Goal: Information Seeking & Learning: Learn about a topic

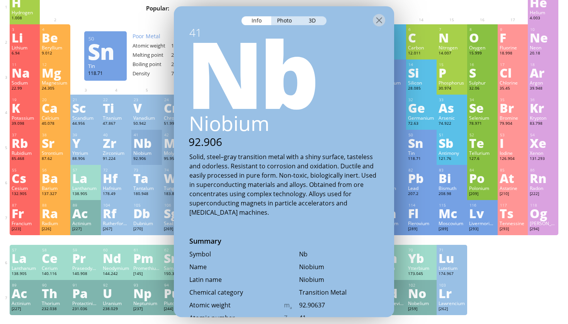
scroll to position [29, 0]
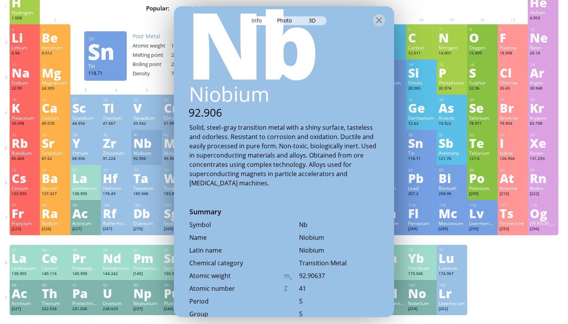
click at [415, 137] on div "Sn" at bounding box center [421, 143] width 27 height 12
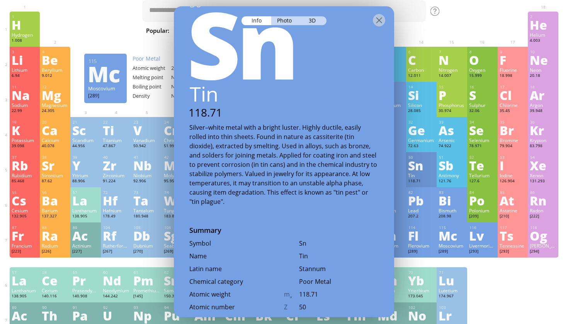
scroll to position [20, 0]
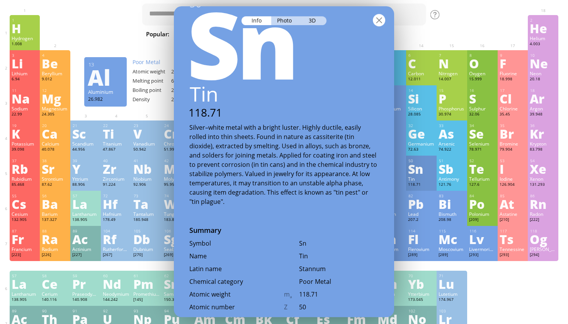
click at [377, 22] on div at bounding box center [379, 20] width 12 height 12
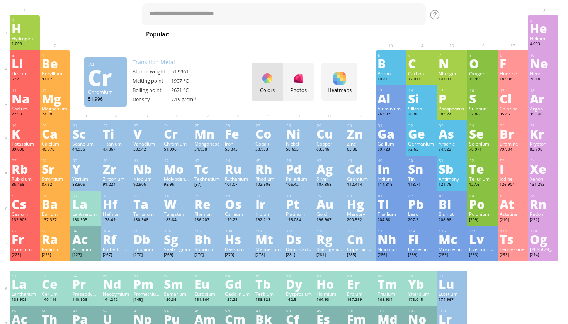
click at [181, 127] on div "24" at bounding box center [177, 125] width 26 height 5
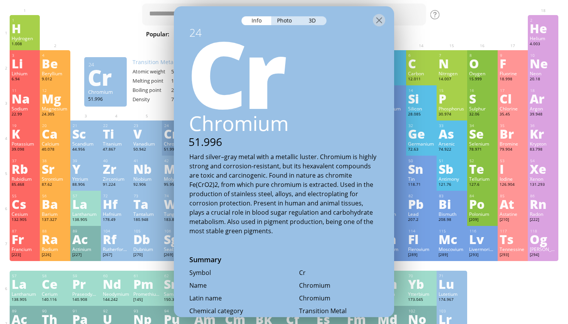
scroll to position [0, 0]
click at [158, 209] on div "Ta" at bounding box center [146, 204] width 27 height 12
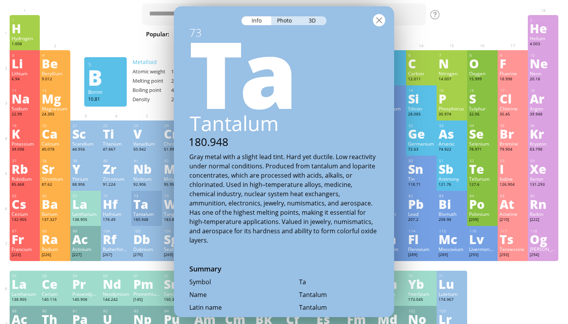
click at [380, 21] on div at bounding box center [379, 20] width 12 height 12
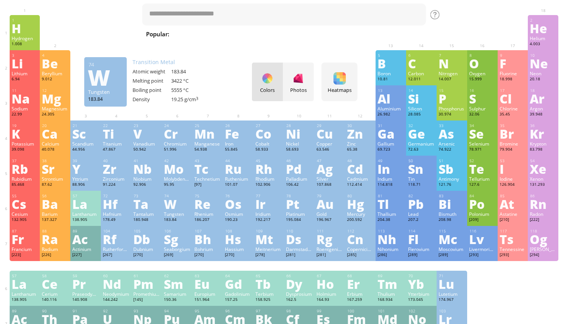
click at [174, 207] on div "W" at bounding box center [177, 204] width 27 height 12
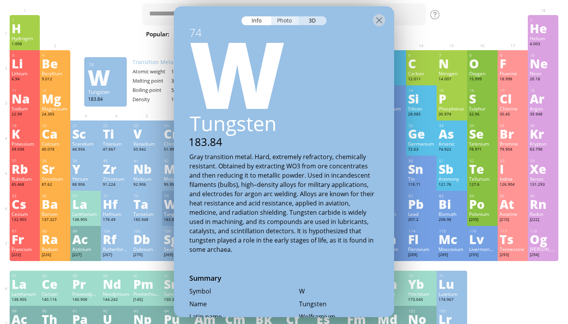
click at [289, 21] on div "Photo" at bounding box center [285, 20] width 28 height 9
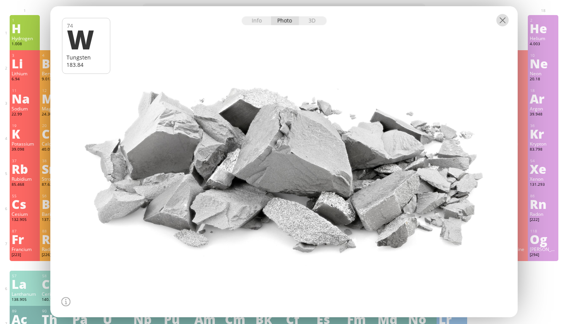
click at [497, 22] on div at bounding box center [503, 20] width 12 height 12
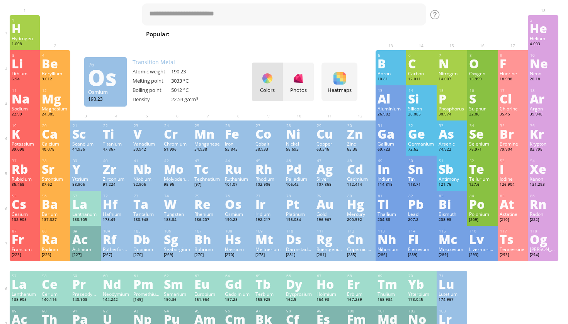
click at [231, 204] on div "Os" at bounding box center [238, 204] width 27 height 12
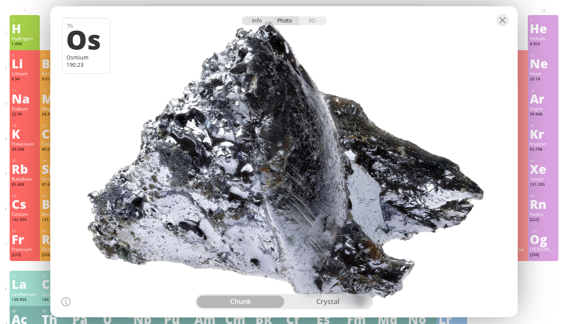
click at [260, 22] on div "Info" at bounding box center [257, 20] width 30 height 9
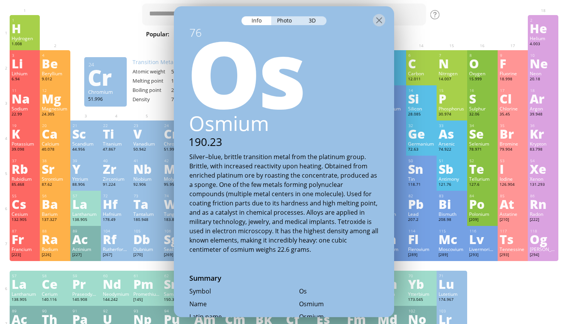
click at [166, 140] on div "Cr" at bounding box center [177, 134] width 27 height 12
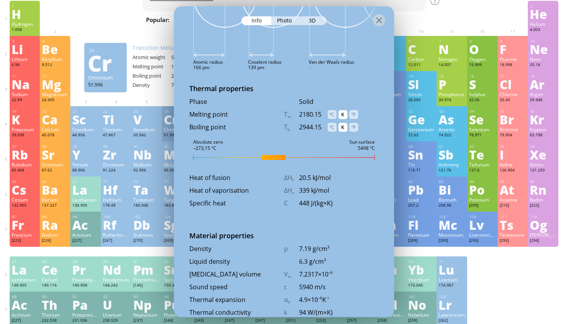
scroll to position [814, 0]
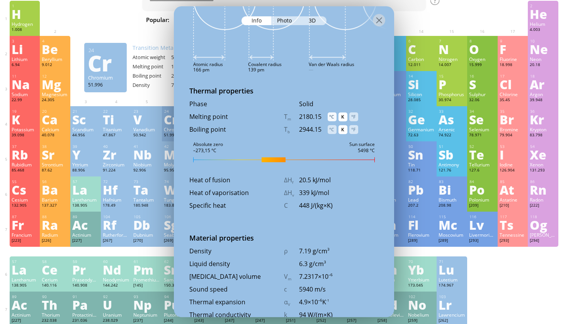
click at [331, 118] on div "°C" at bounding box center [332, 116] width 9 height 9
click at [332, 133] on div "°C" at bounding box center [332, 129] width 9 height 9
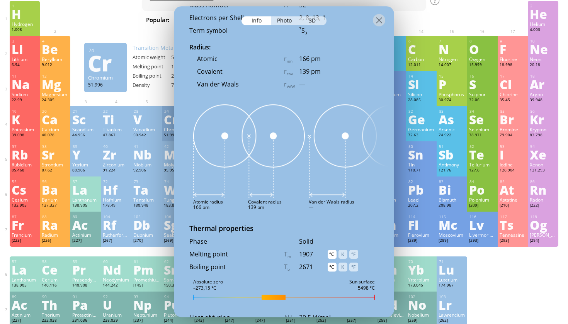
scroll to position [675, 0]
click at [377, 22] on div at bounding box center [379, 20] width 12 height 12
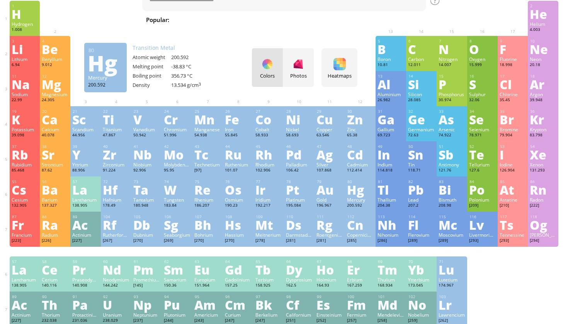
click at [356, 184] on div "Hg" at bounding box center [360, 190] width 27 height 12
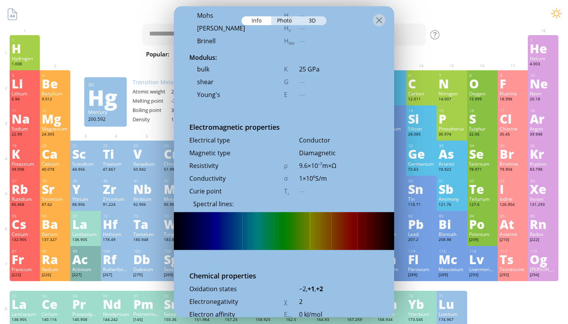
scroll to position [1206, 0]
click at [278, 233] on img at bounding box center [284, 232] width 220 height 38
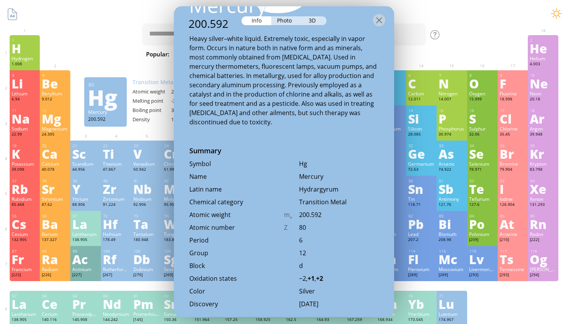
scroll to position [100, 0]
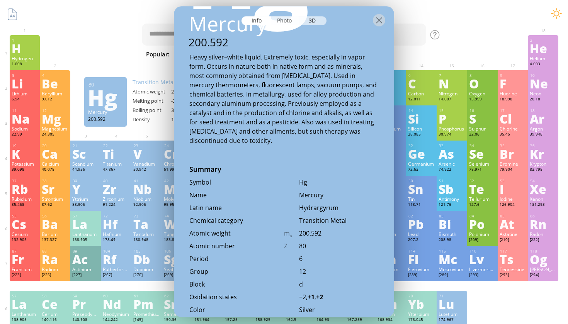
click at [280, 21] on div "Photo" at bounding box center [285, 20] width 28 height 9
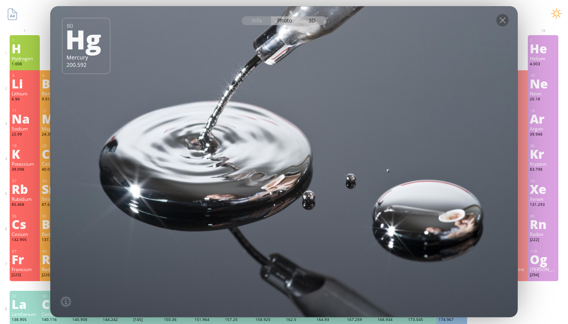
click at [320, 18] on div "3D" at bounding box center [313, 20] width 28 height 9
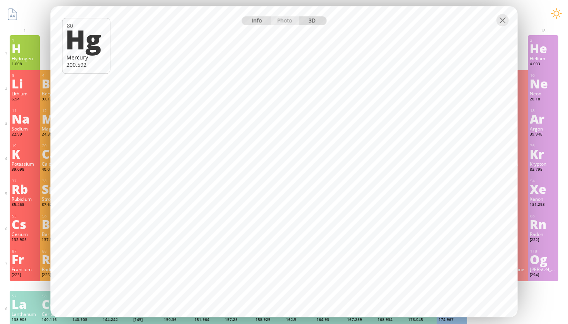
click at [255, 20] on div "Info" at bounding box center [257, 20] width 30 height 9
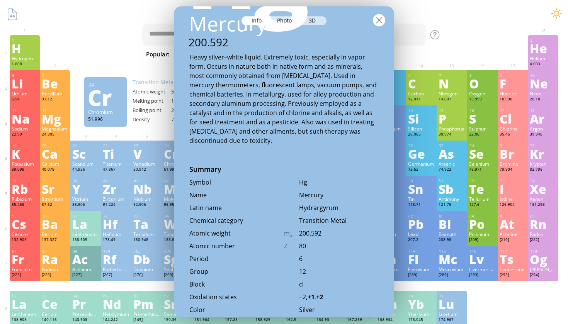
click at [382, 20] on div at bounding box center [379, 20] width 12 height 12
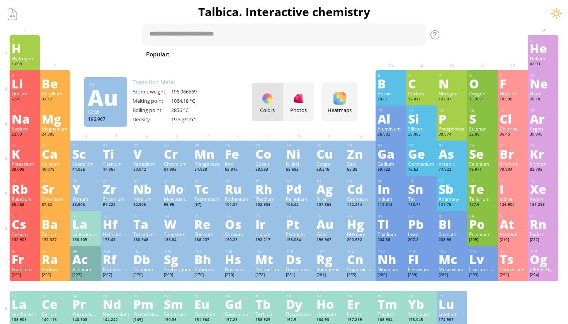
click at [322, 230] on div "Au" at bounding box center [330, 224] width 27 height 12
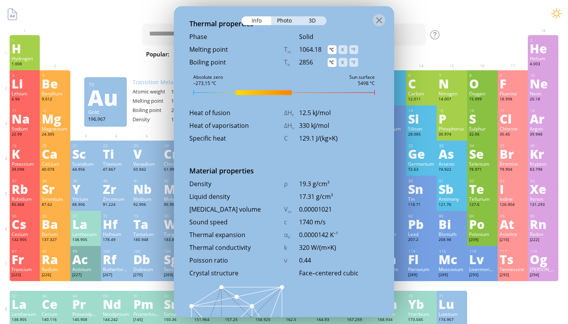
scroll to position [911, 0]
click at [377, 15] on div at bounding box center [379, 20] width 12 height 12
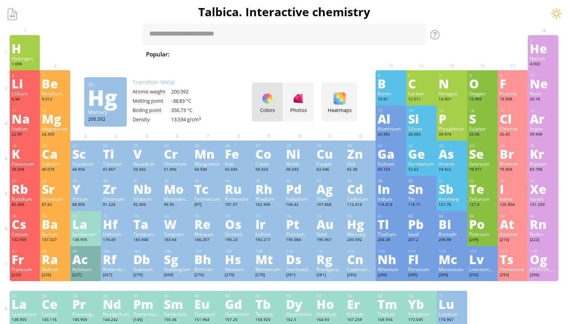
click at [355, 223] on div "Hg" at bounding box center [360, 224] width 27 height 12
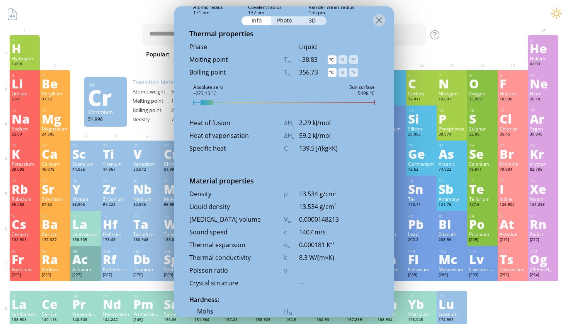
click at [165, 153] on div "Cr" at bounding box center [177, 154] width 27 height 12
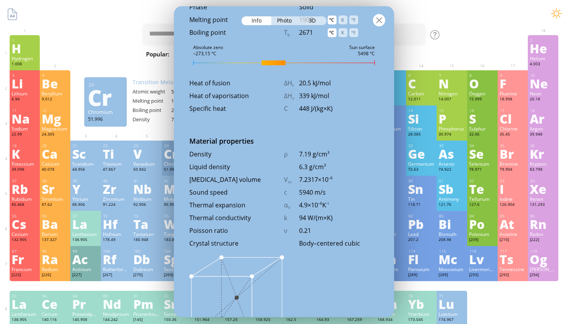
click at [384, 21] on div at bounding box center [379, 20] width 12 height 12
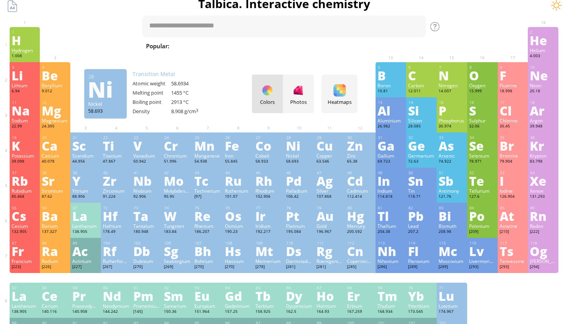
scroll to position [8, 0]
click at [286, 27] on textarea at bounding box center [284, 27] width 284 height 22
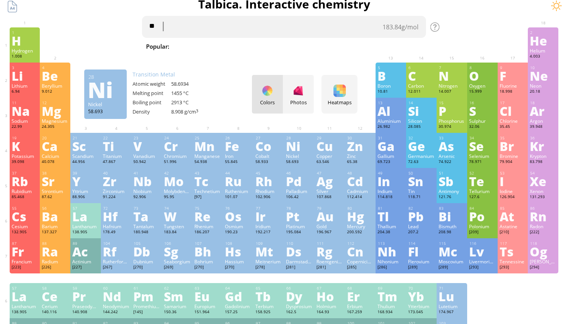
type textarea "*"
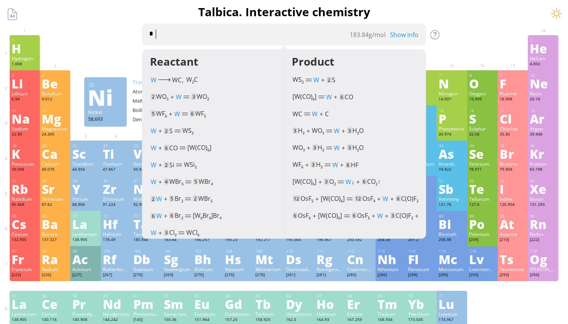
scroll to position [0, 0]
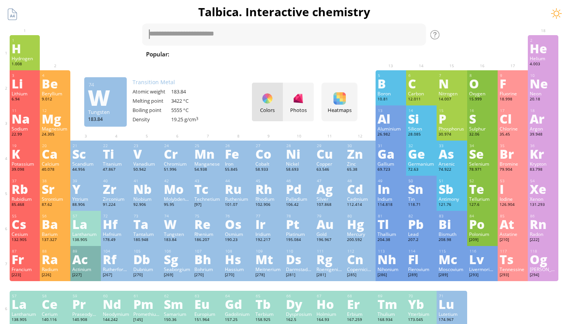
click at [178, 215] on div "74" at bounding box center [177, 216] width 26 height 5
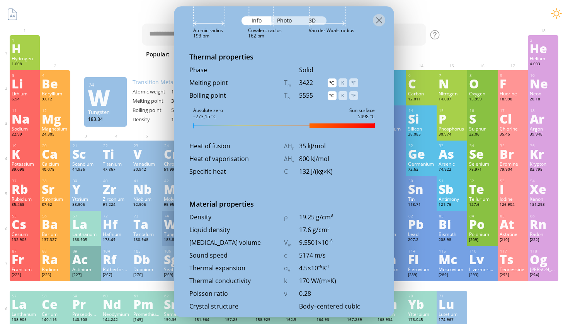
scroll to position [903, 0]
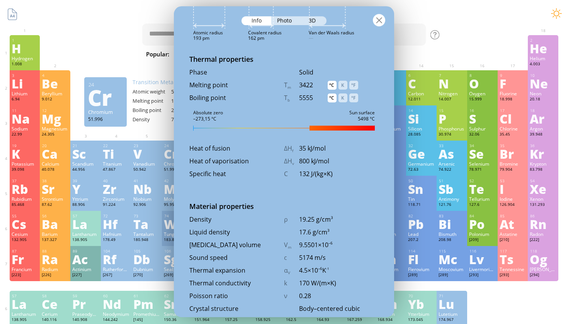
click at [380, 20] on div at bounding box center [379, 20] width 12 height 12
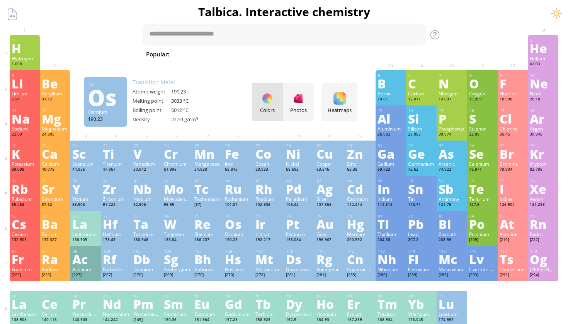
click at [229, 221] on div "Os" at bounding box center [238, 224] width 27 height 12
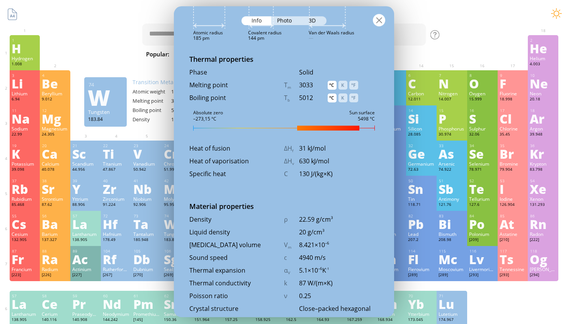
click at [379, 20] on div at bounding box center [379, 20] width 12 height 12
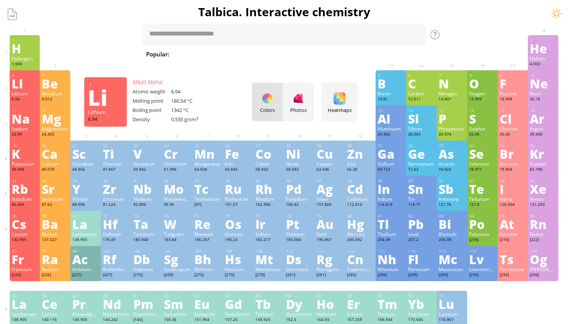
click at [27, 82] on div "Li" at bounding box center [25, 83] width 27 height 12
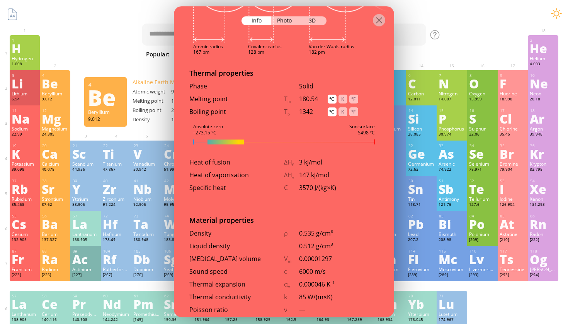
scroll to position [759, 0]
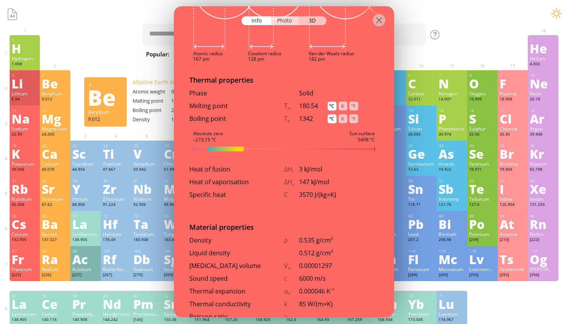
click at [294, 25] on div "Photo" at bounding box center [285, 20] width 28 height 9
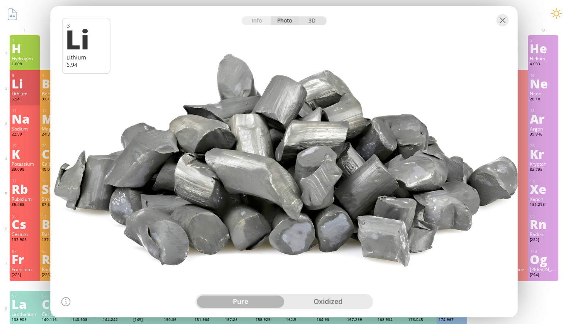
click at [310, 21] on div "3D" at bounding box center [313, 20] width 28 height 9
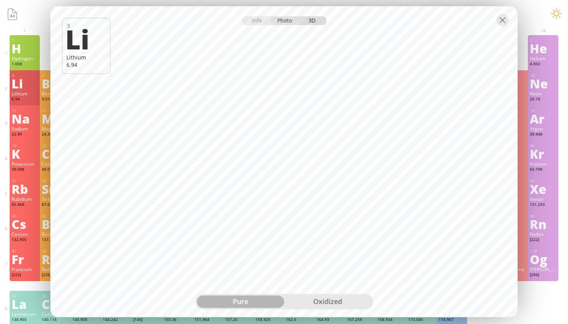
click at [284, 20] on div "Photo" at bounding box center [285, 20] width 28 height 9
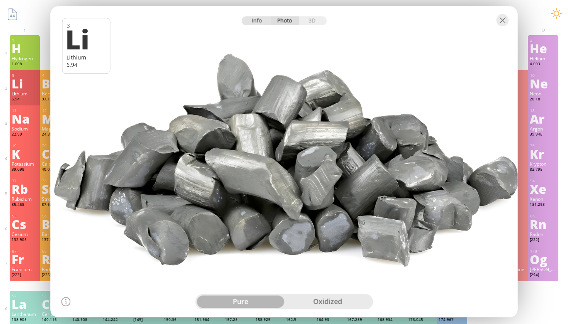
click at [261, 21] on div "Info" at bounding box center [257, 20] width 30 height 9
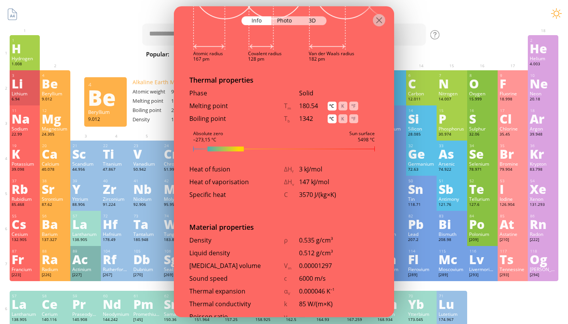
click at [371, 23] on div at bounding box center [284, 19] width 220 height 27
click at [379, 22] on div at bounding box center [379, 20] width 12 height 12
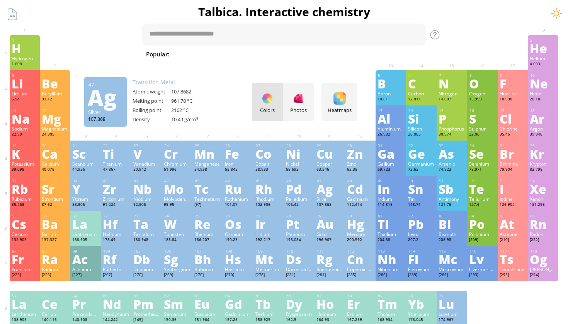
click at [326, 195] on div "Ag" at bounding box center [330, 189] width 27 height 12
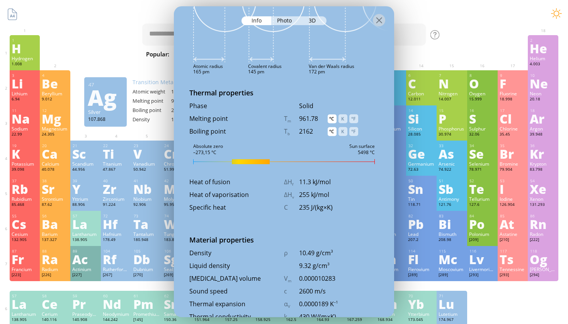
scroll to position [837, 0]
